Goal: Task Accomplishment & Management: Use online tool/utility

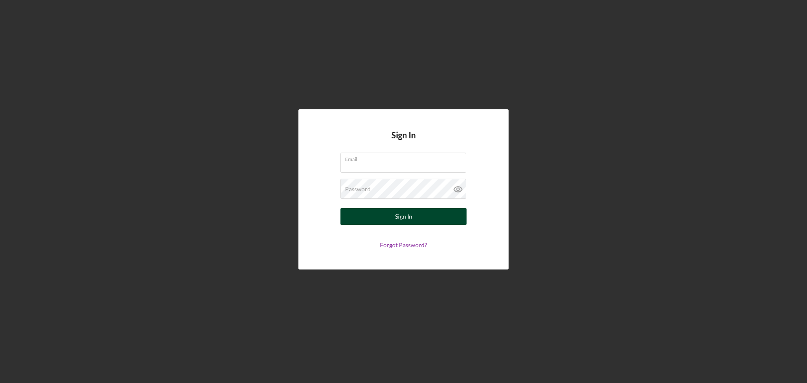
type input "[EMAIL_ADDRESS][DOMAIN_NAME]"
click at [409, 221] on div "Sign In" at bounding box center [403, 216] width 17 height 17
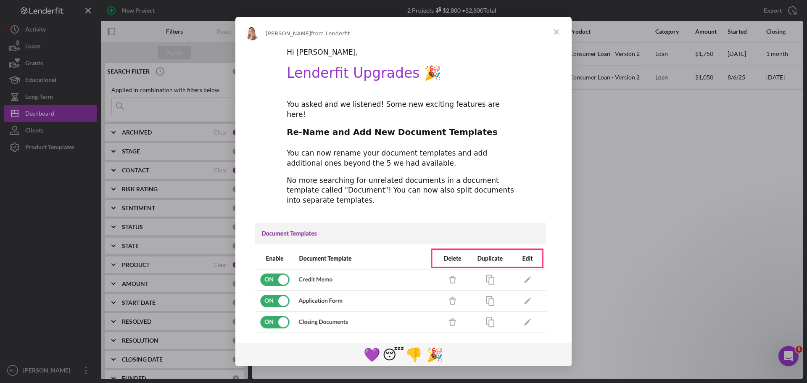
click at [555, 29] on span "Close" at bounding box center [556, 32] width 30 height 30
